Goal: Communication & Community: Answer question/provide support

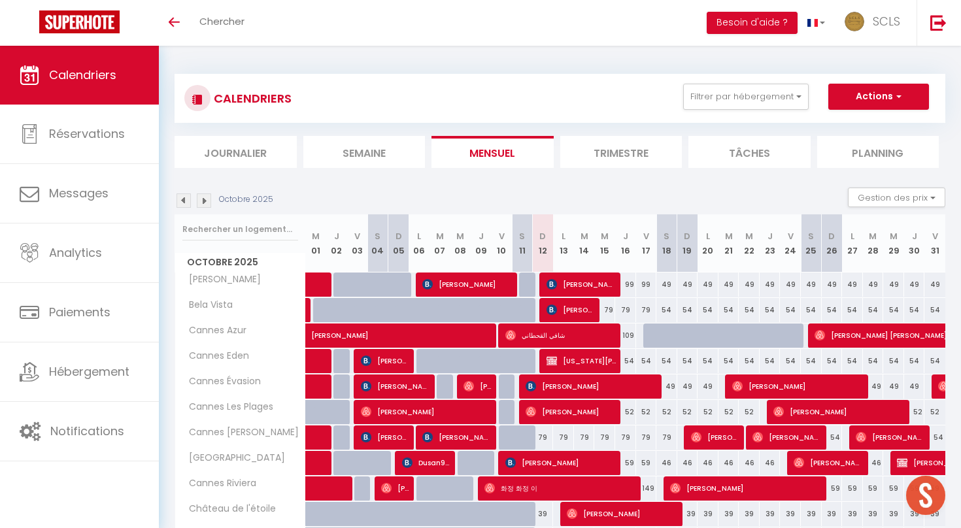
click at [233, 162] on li "Journalier" at bounding box center [236, 152] width 122 height 32
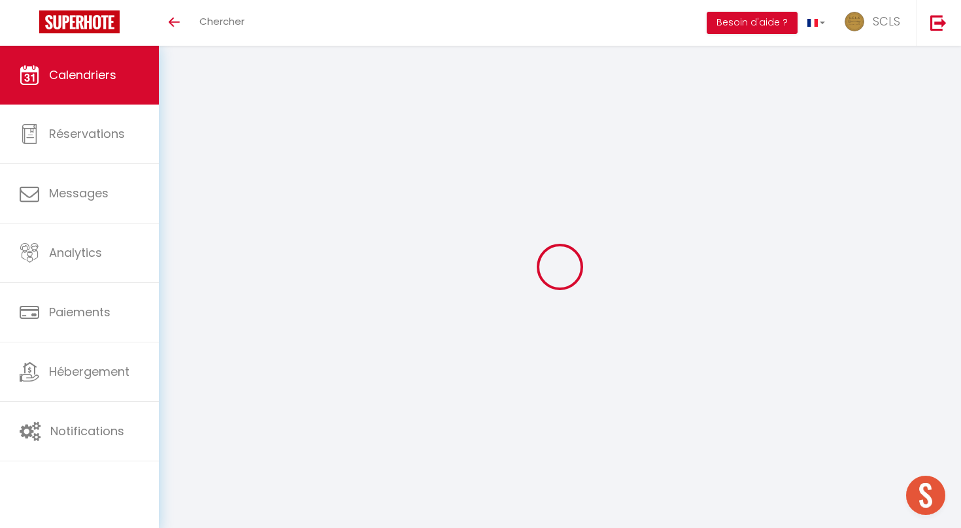
click at [233, 162] on div at bounding box center [560, 266] width 771 height 411
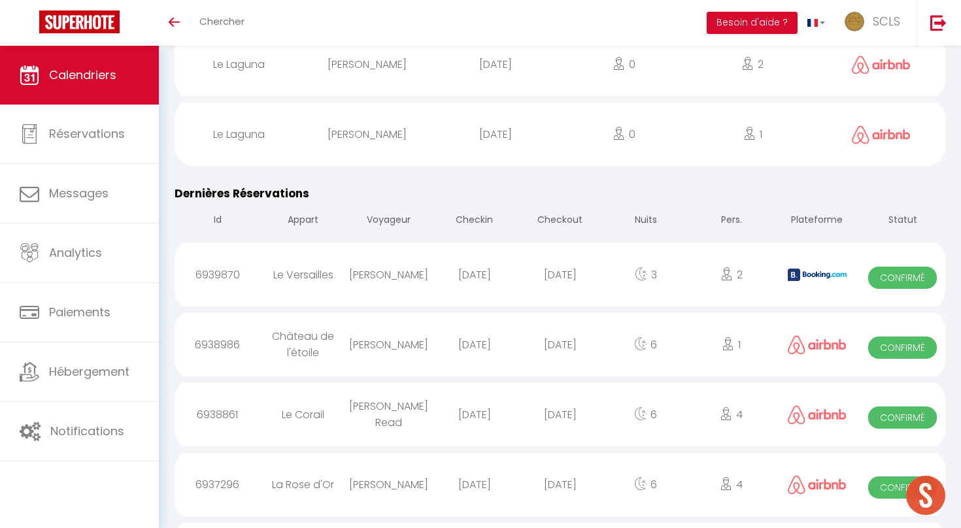
scroll to position [6077, 0]
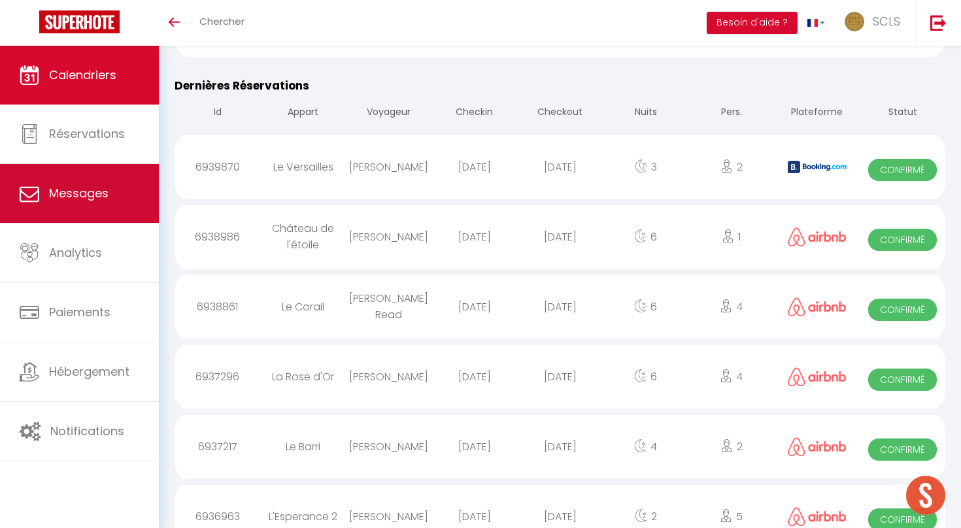
click at [113, 200] on link "Messages" at bounding box center [79, 193] width 159 height 59
select select "message"
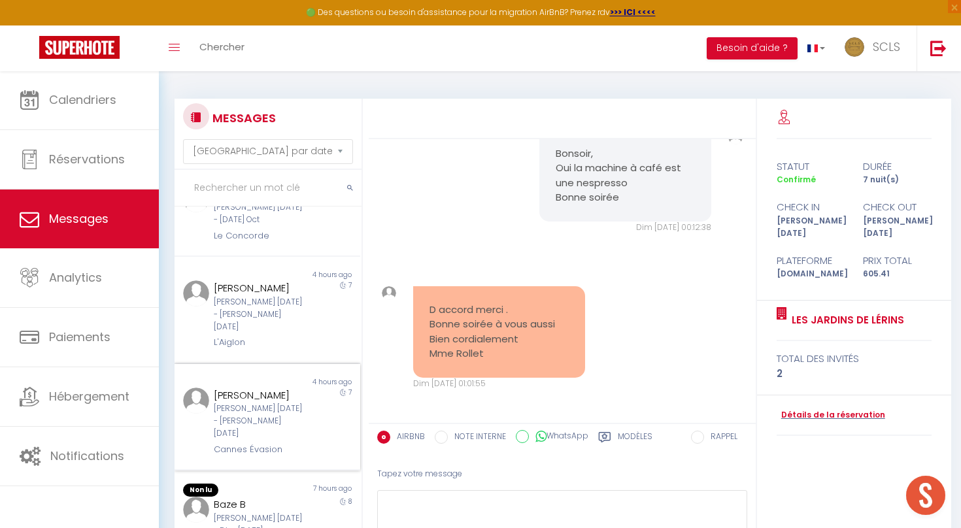
scroll to position [455, 0]
click at [292, 398] on div "[PERSON_NAME] [DATE] - [PERSON_NAME] [DATE]" at bounding box center [260, 416] width 92 height 37
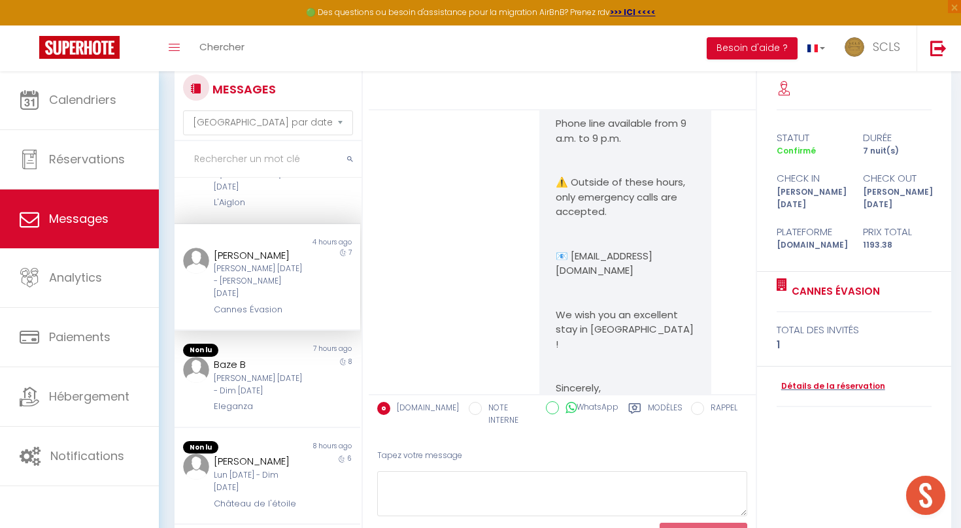
scroll to position [84, 0]
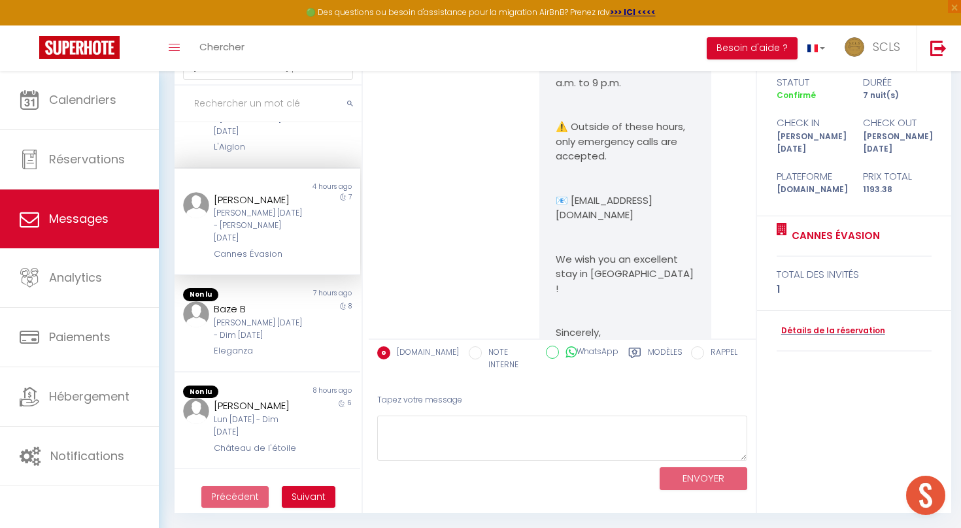
click at [308, 498] on span "Suivant" at bounding box center [309, 497] width 34 height 13
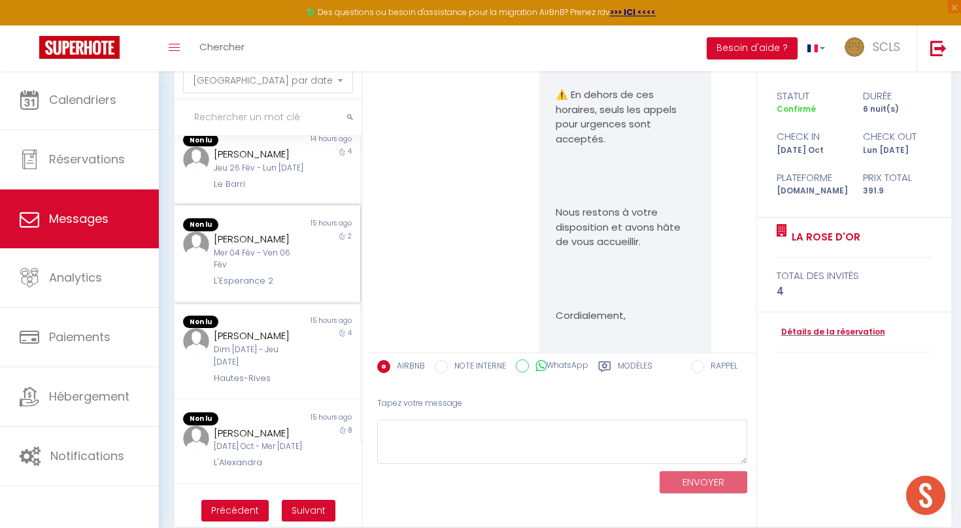
scroll to position [99, 0]
click at [314, 361] on div "4" at bounding box center [337, 354] width 46 height 57
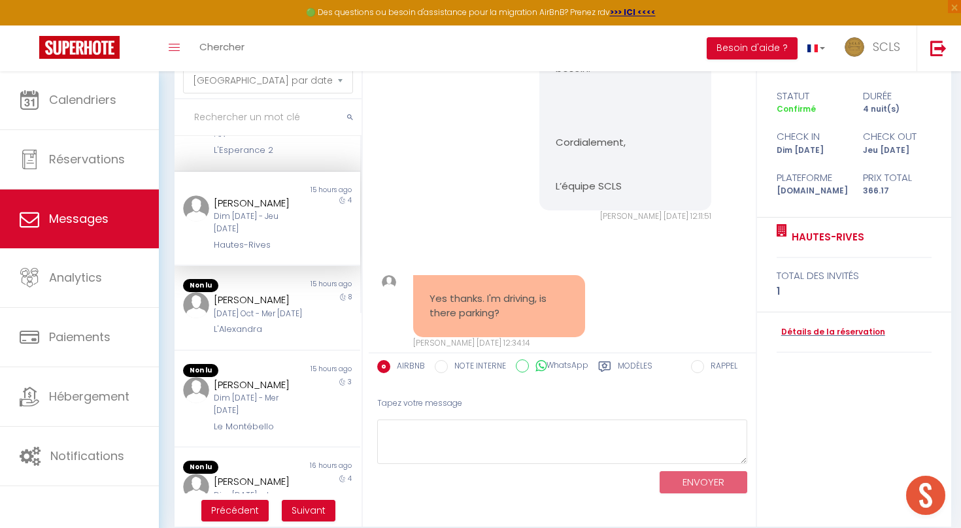
scroll to position [230, 0]
click at [232, 362] on div "Non lu" at bounding box center [221, 368] width 93 height 13
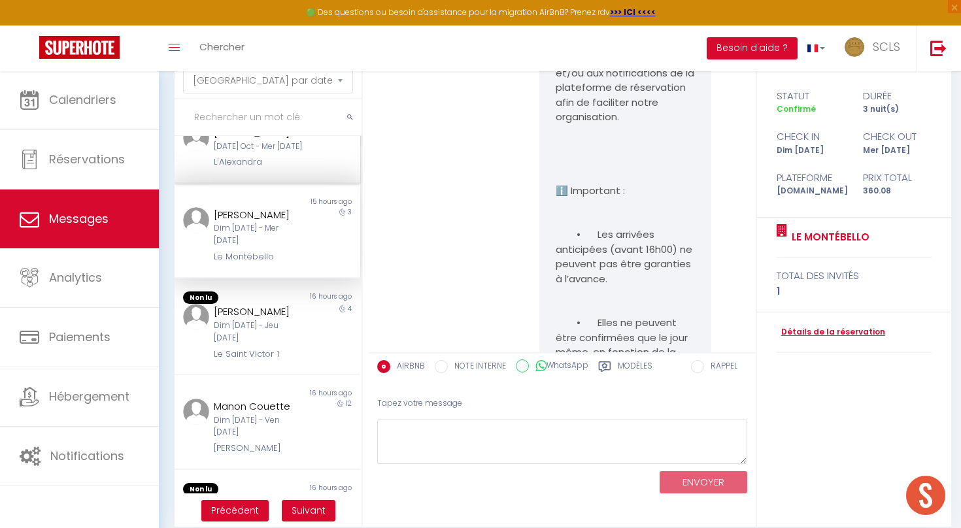
scroll to position [404, 0]
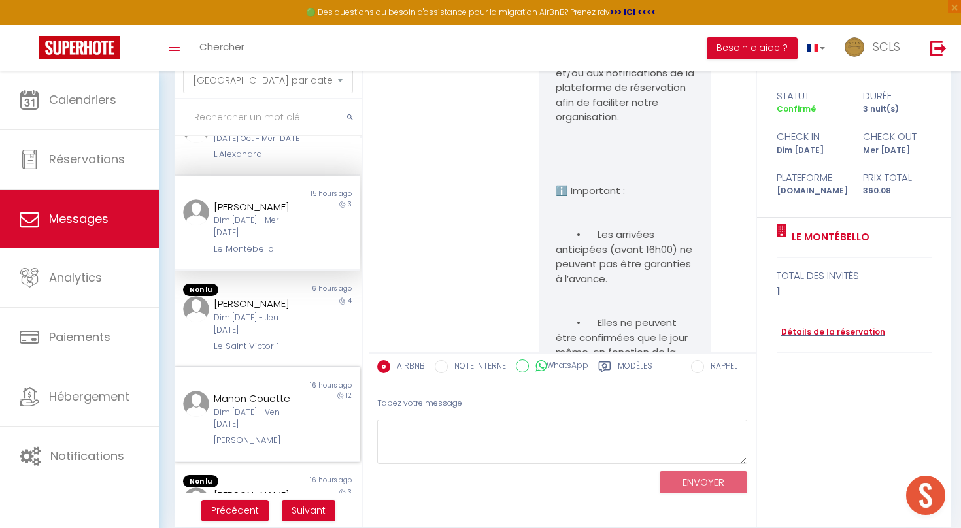
click at [286, 391] on div "Manon Couette" at bounding box center [260, 399] width 92 height 16
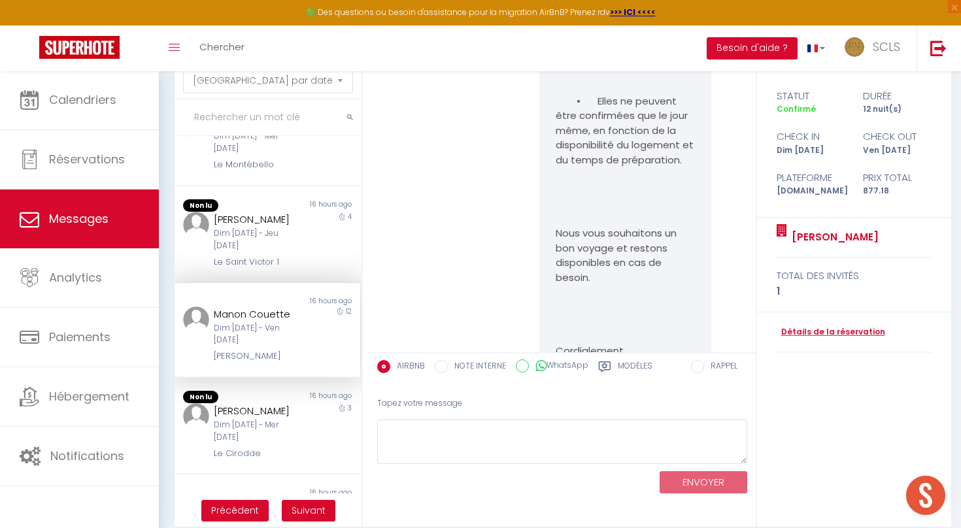
scroll to position [494, 0]
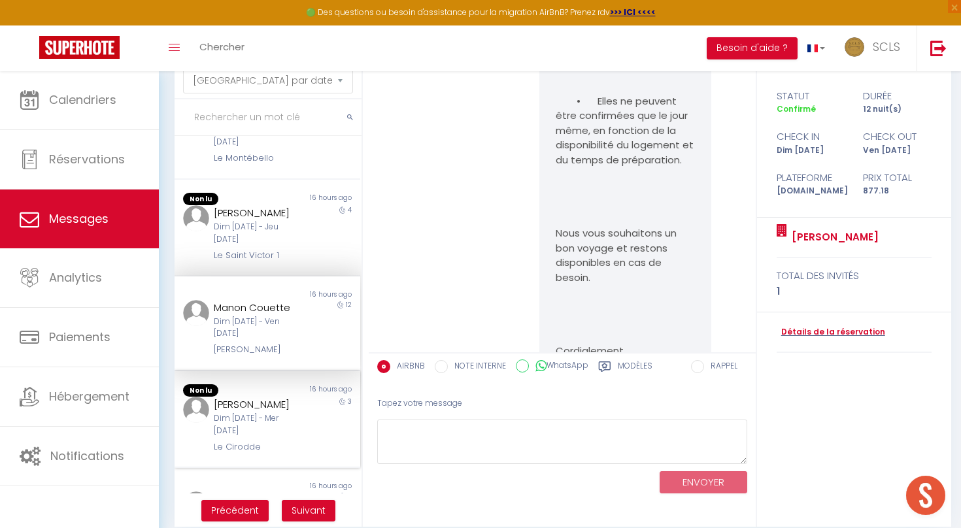
click at [286, 397] on div "[PERSON_NAME]" at bounding box center [260, 405] width 92 height 16
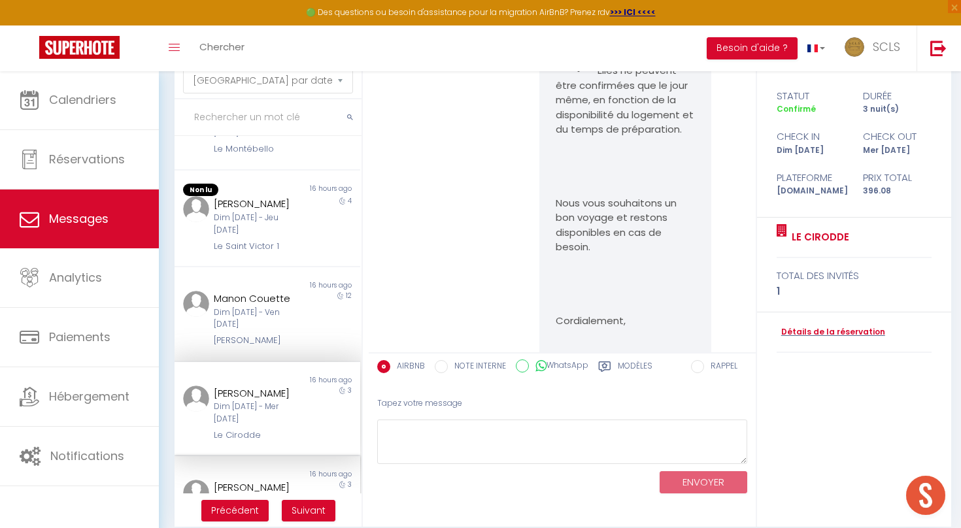
scroll to position [503, 0]
click at [273, 481] on div "[PERSON_NAME]" at bounding box center [260, 489] width 92 height 16
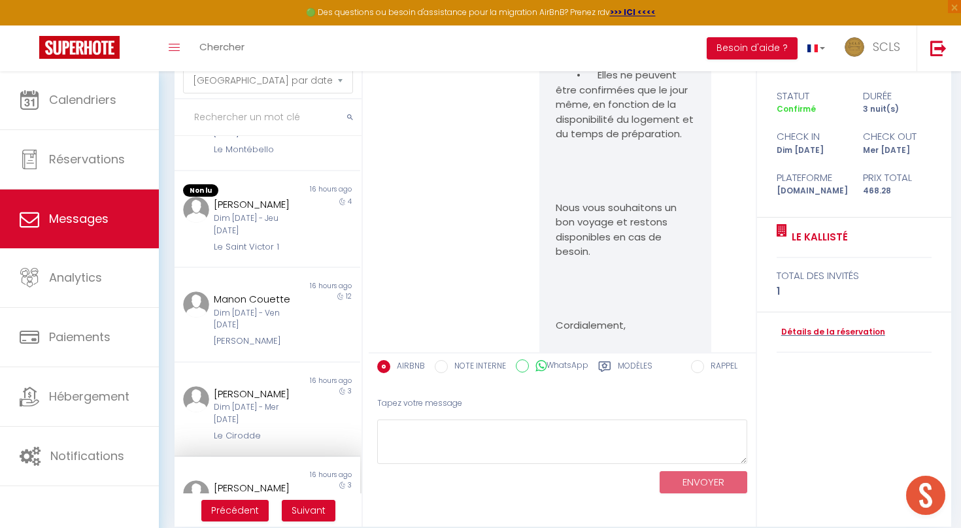
scroll to position [84, 0]
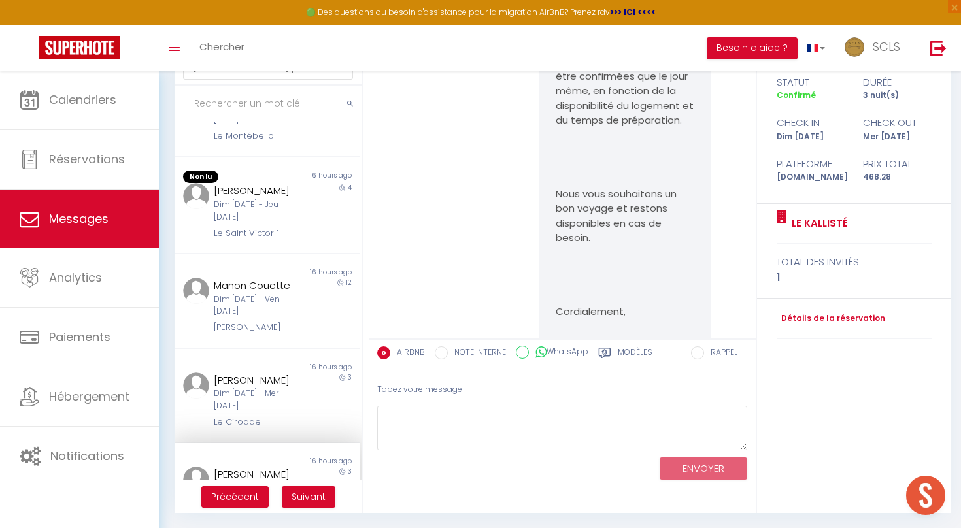
click at [317, 495] on span "Suivant" at bounding box center [309, 497] width 34 height 13
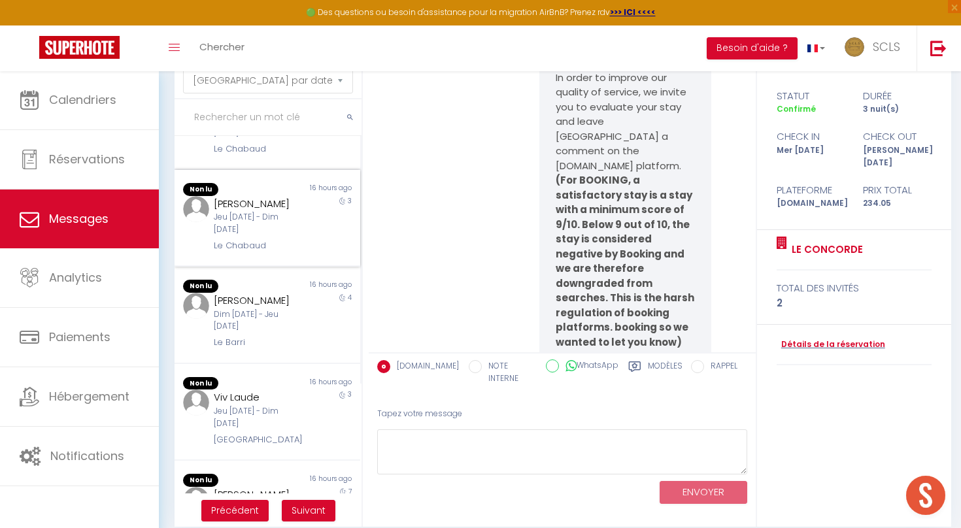
scroll to position [159, 0]
